Goal: Navigation & Orientation: Find specific page/section

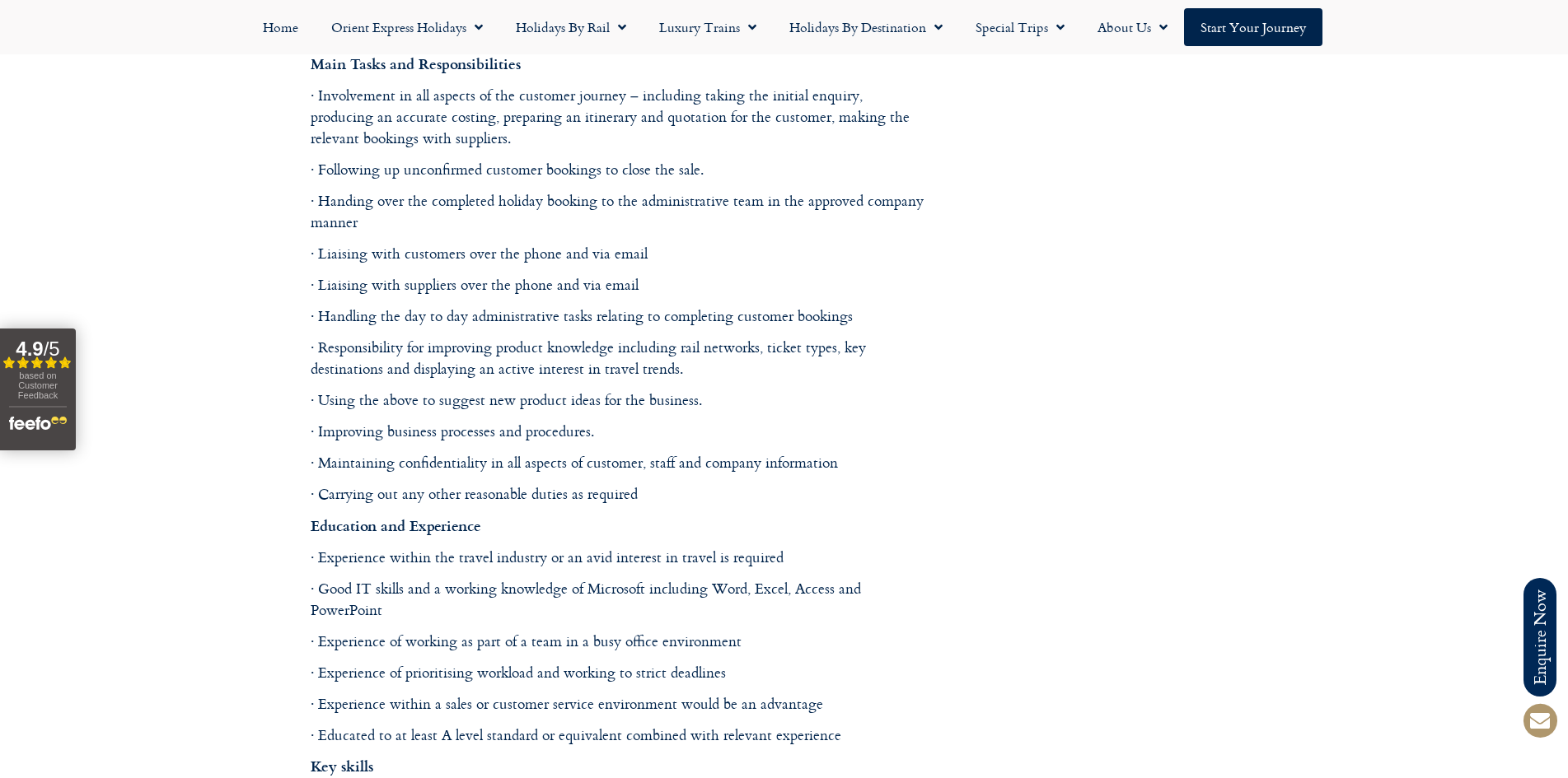
scroll to position [1235, 0]
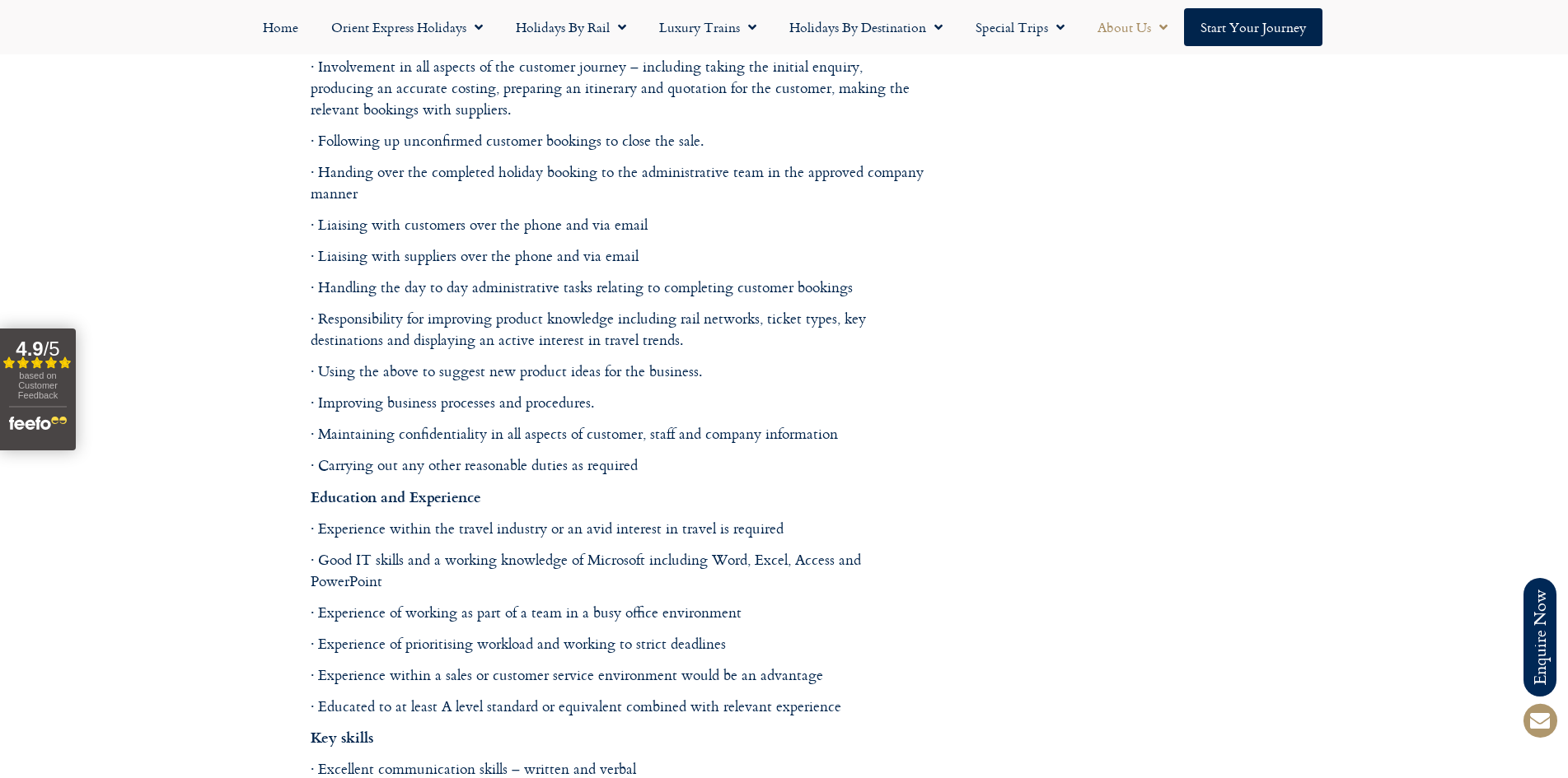
click at [1098, 24] on link "About Us" at bounding box center [1131, 27] width 103 height 38
click at [1106, 23] on link "About Us" at bounding box center [1131, 27] width 103 height 38
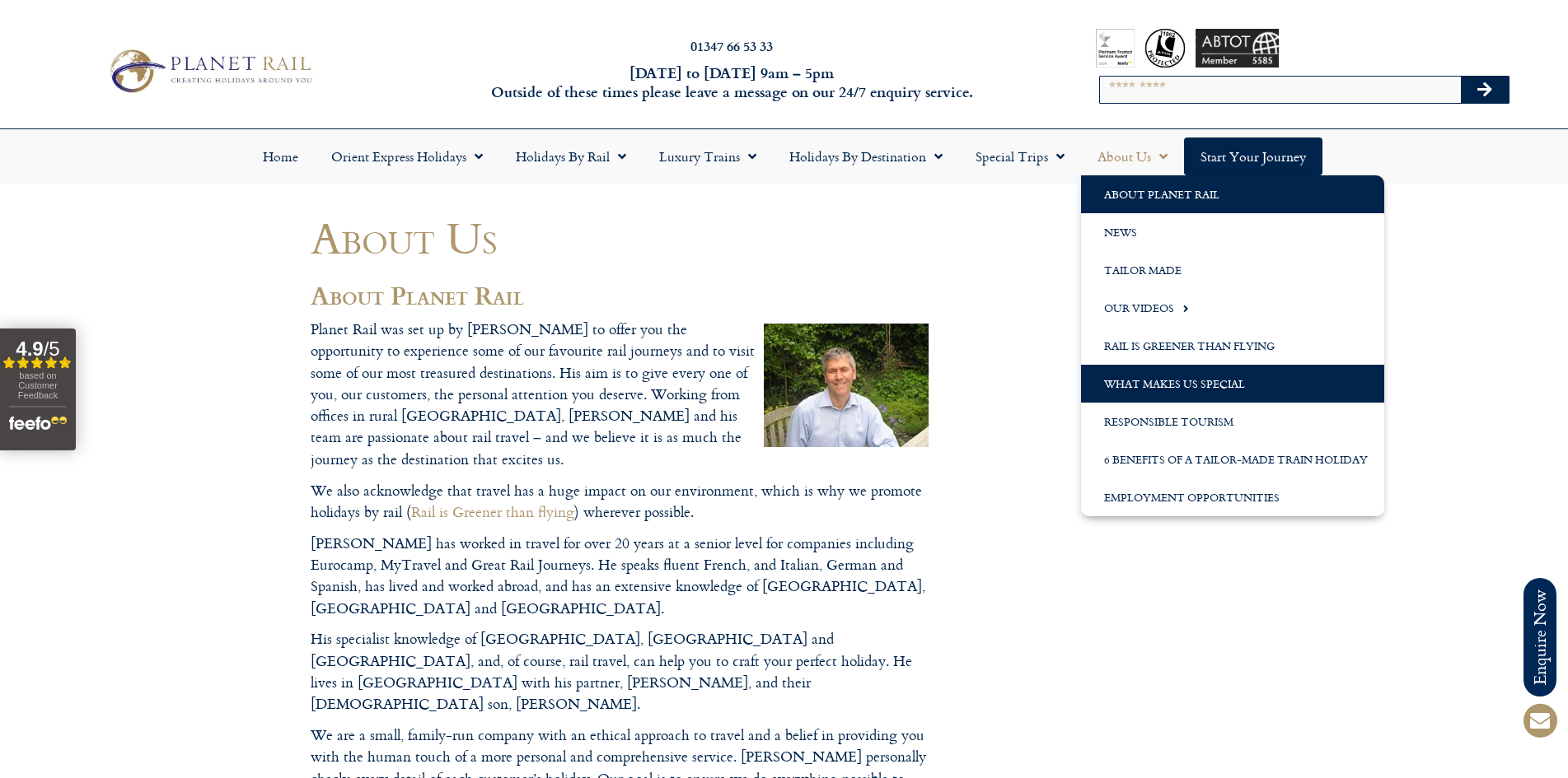
click at [1151, 377] on link "What Makes us Special" at bounding box center [1232, 384] width 303 height 38
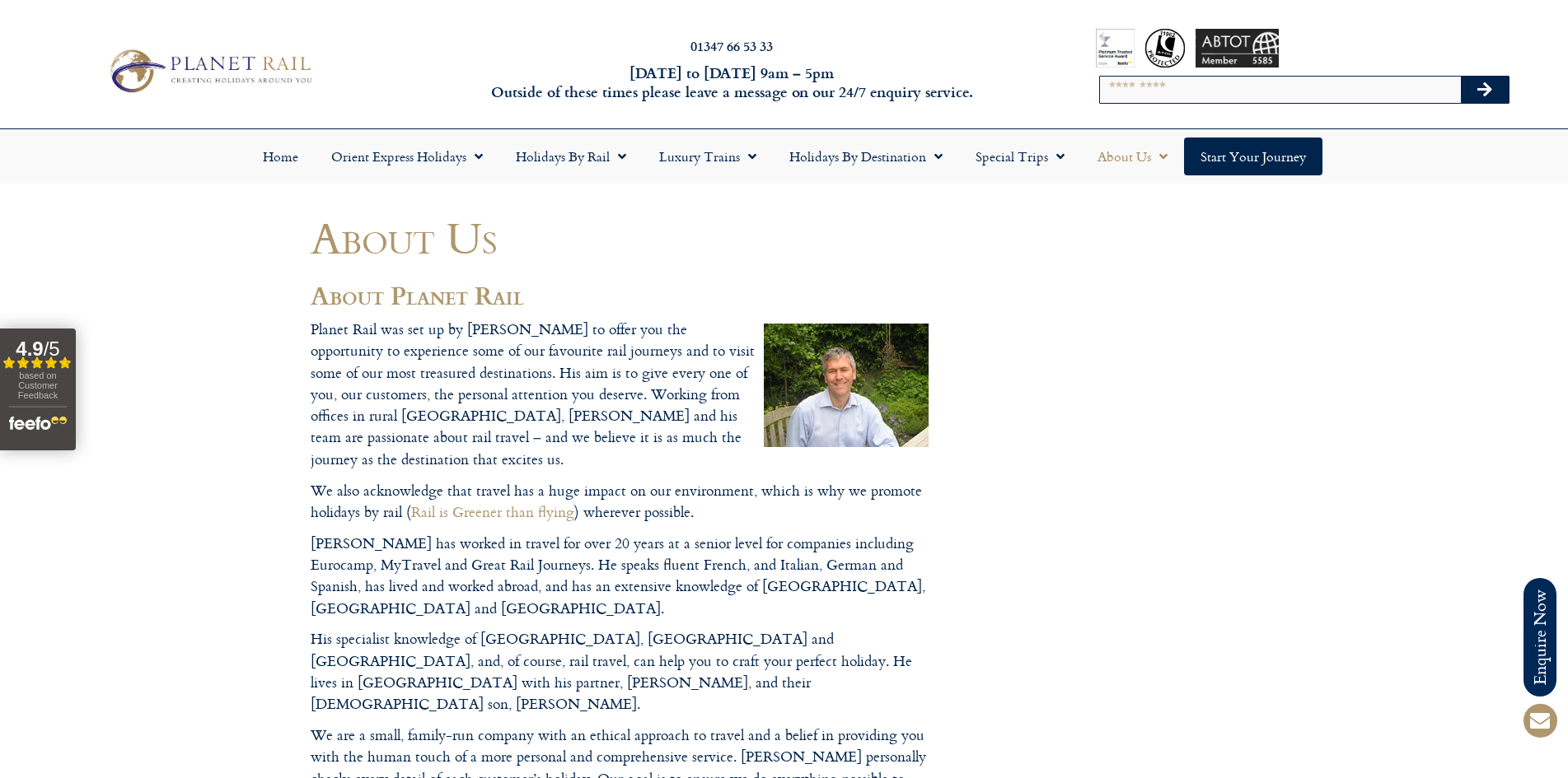
click at [1128, 165] on link "About Us" at bounding box center [1131, 156] width 103 height 38
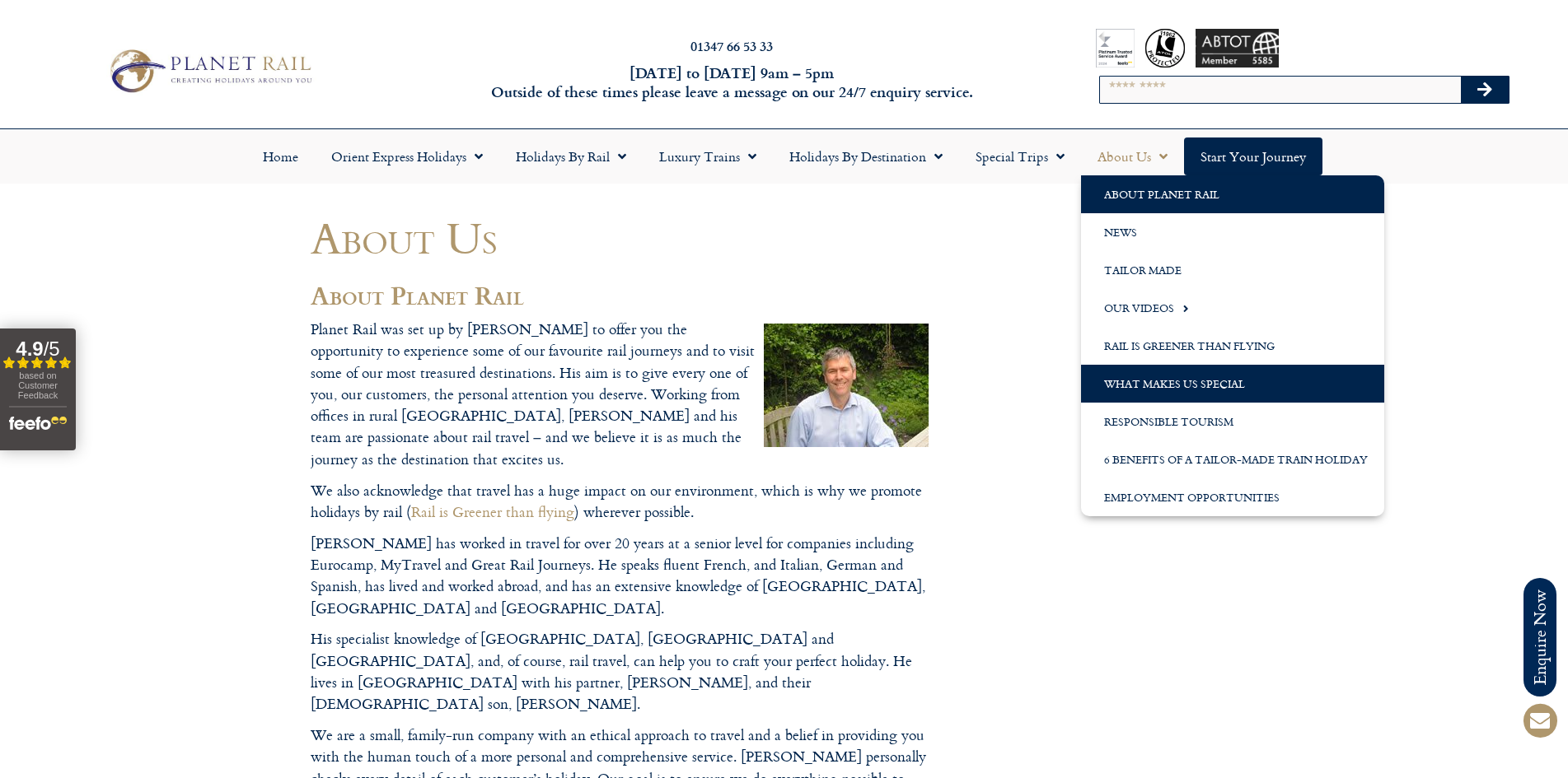
click at [1129, 374] on link "What Makes us Special" at bounding box center [1232, 384] width 303 height 38
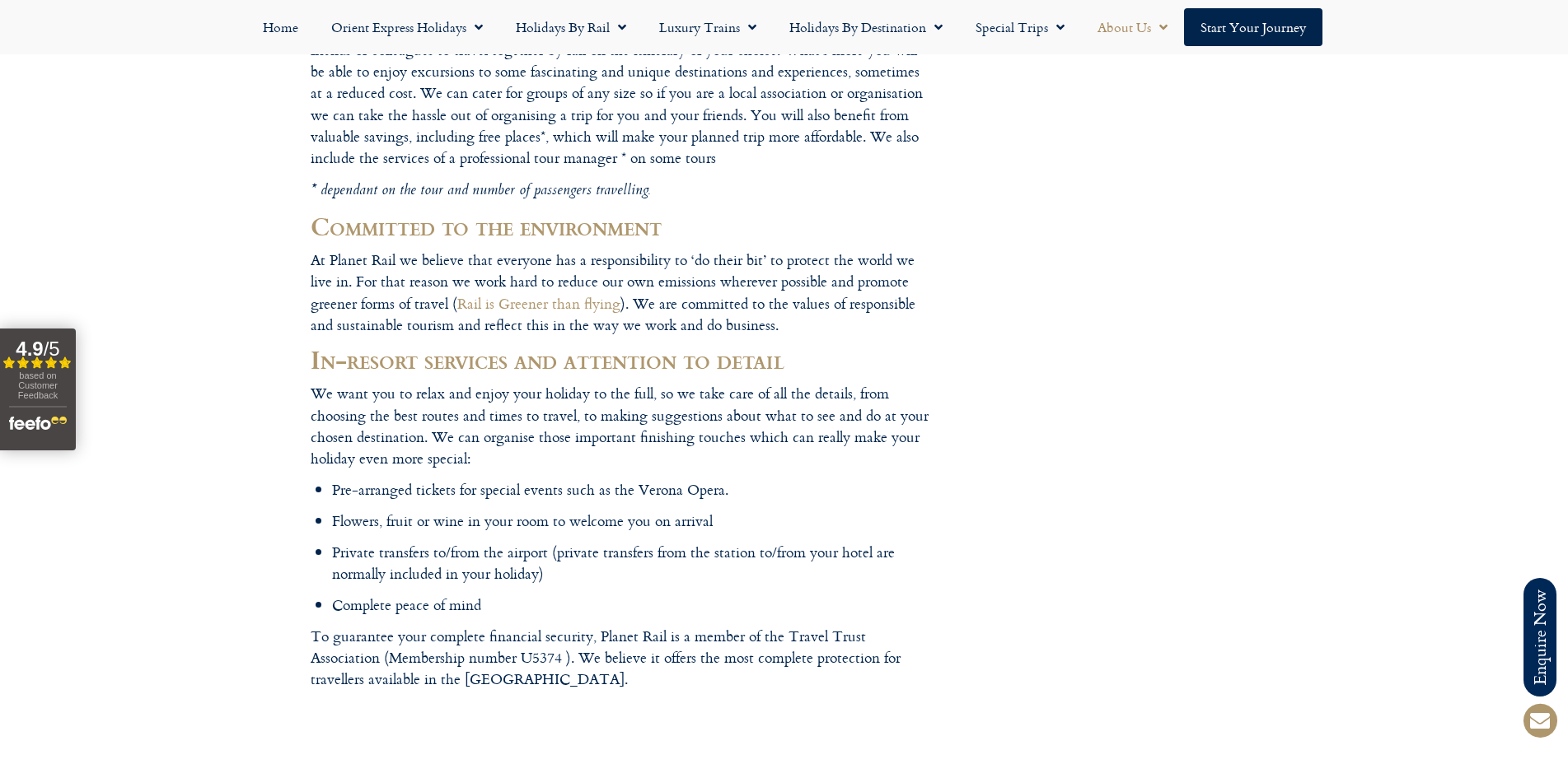
scroll to position [2141, 0]
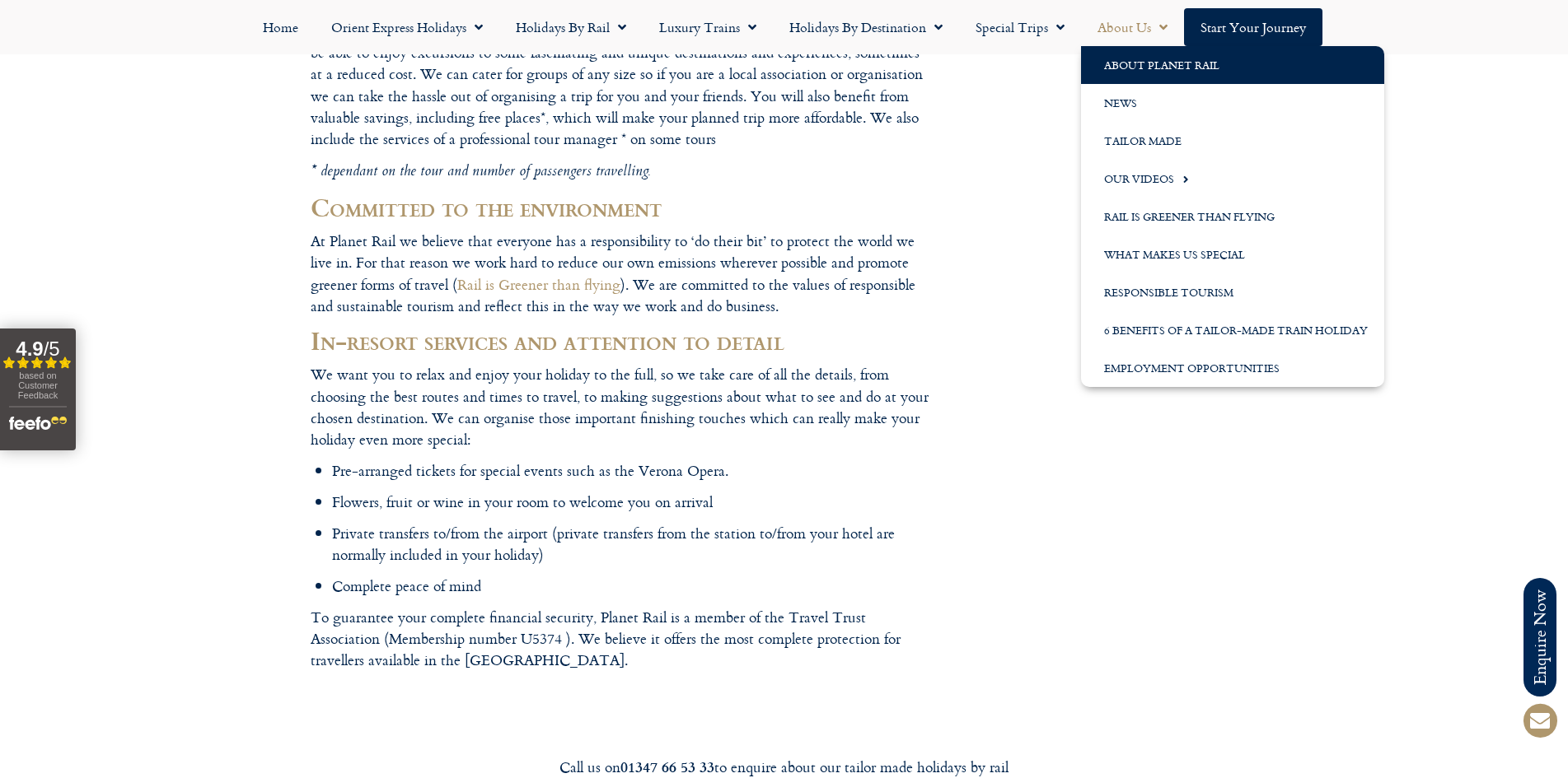
click at [1128, 28] on link "About Us" at bounding box center [1131, 27] width 103 height 38
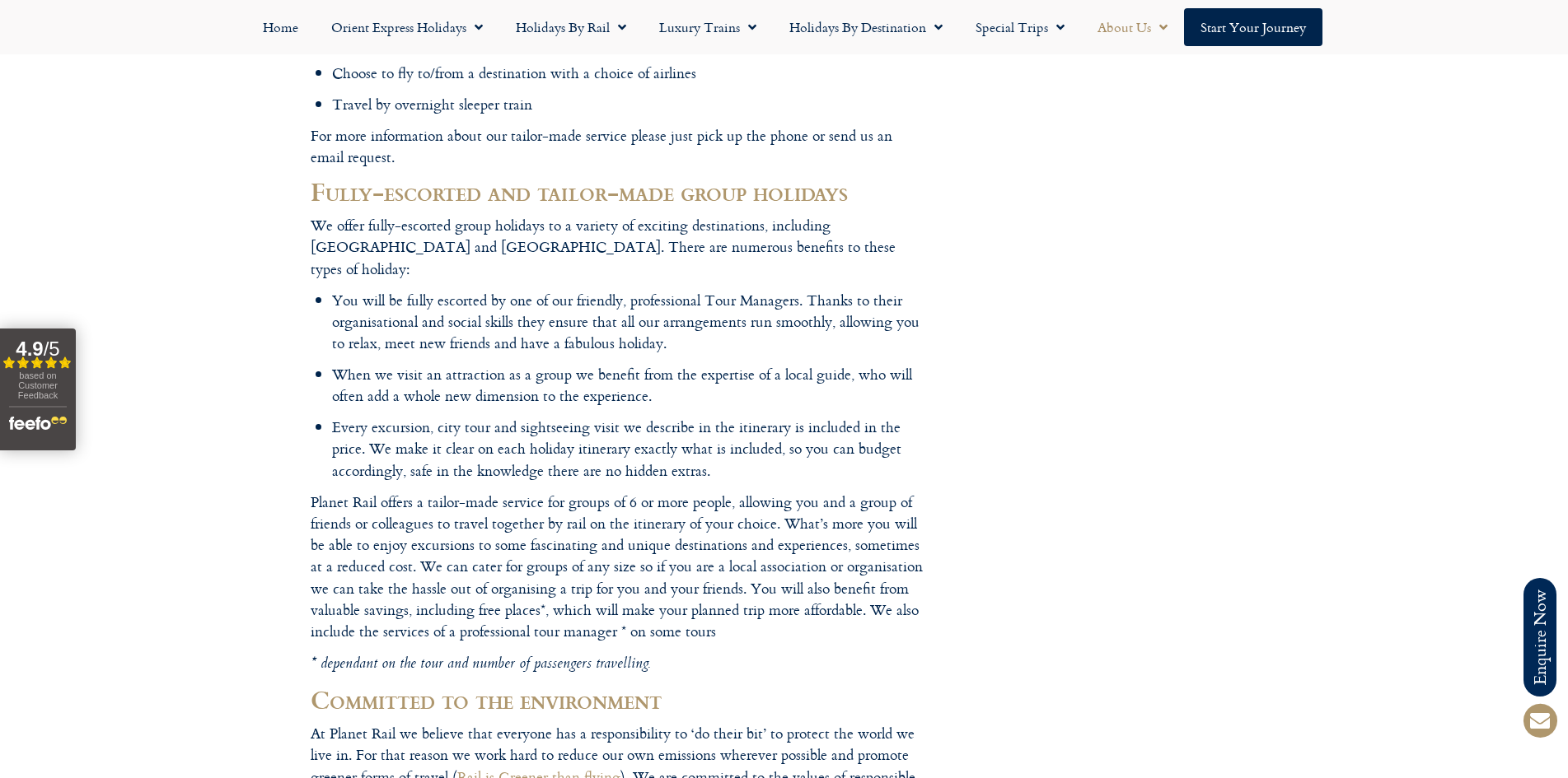
scroll to position [1647, 0]
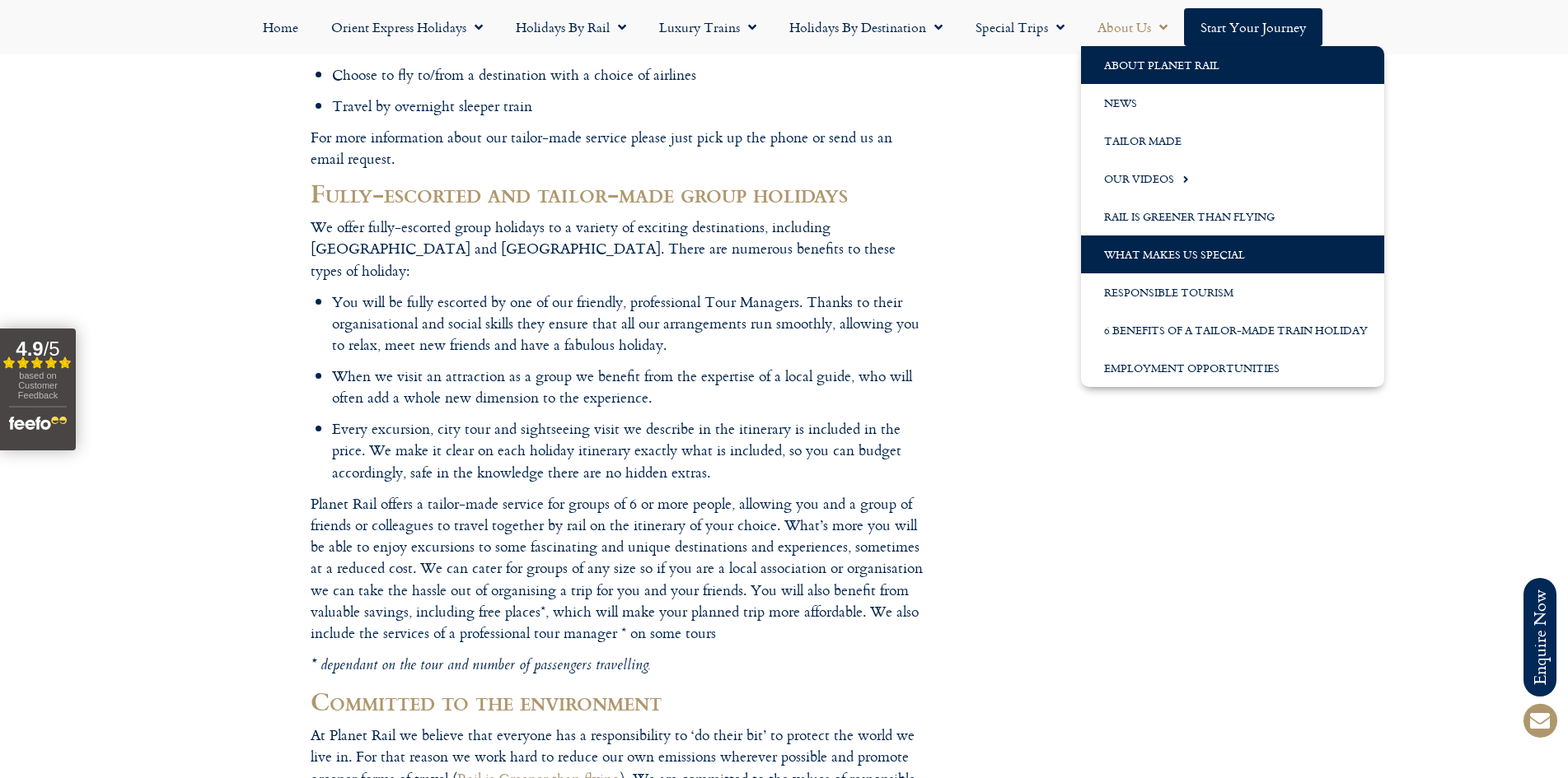
click at [1187, 264] on link "What Makes us Special" at bounding box center [1232, 254] width 303 height 38
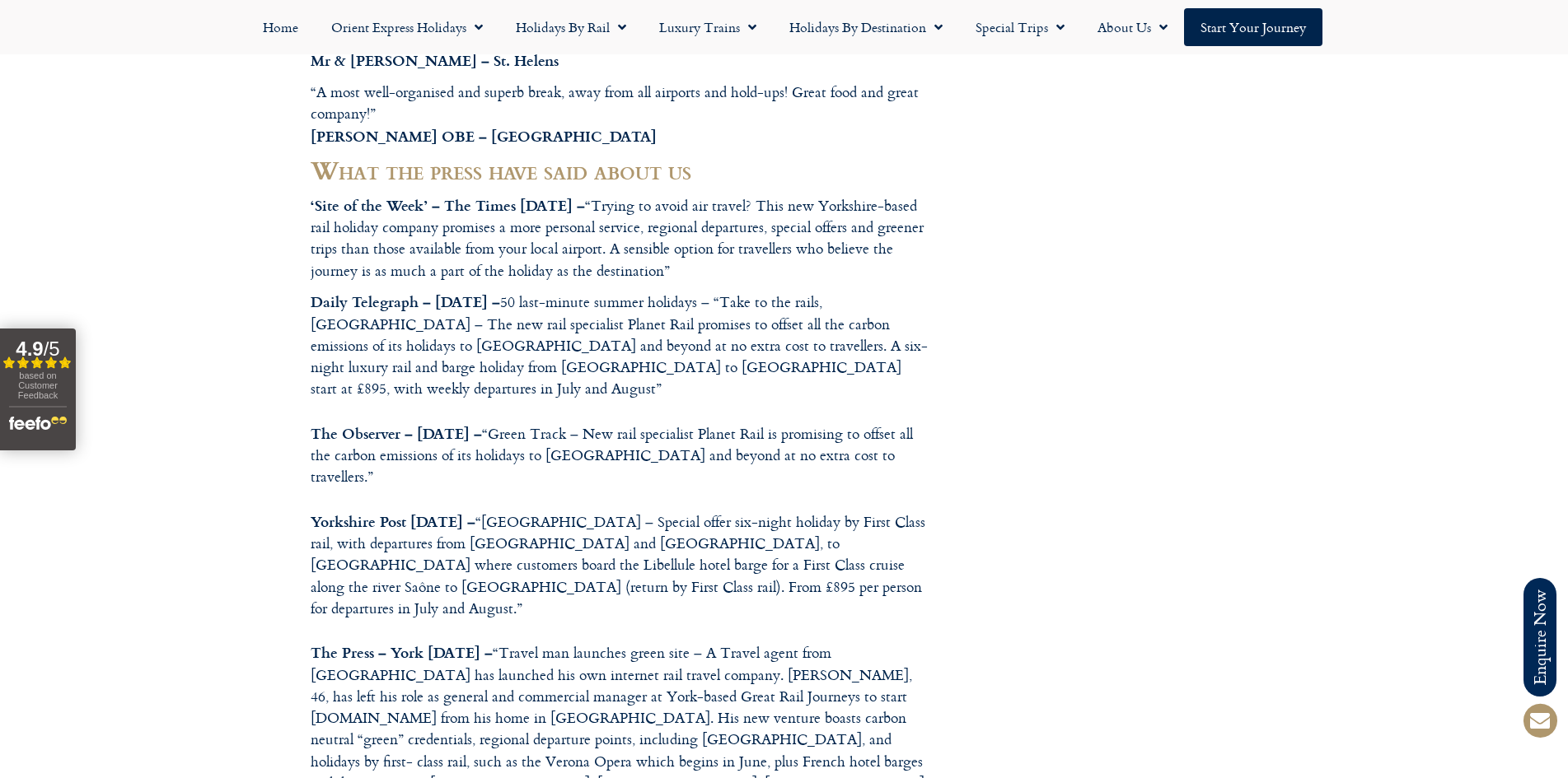
scroll to position [494, 0]
